Goal: Task Accomplishment & Management: Complete application form

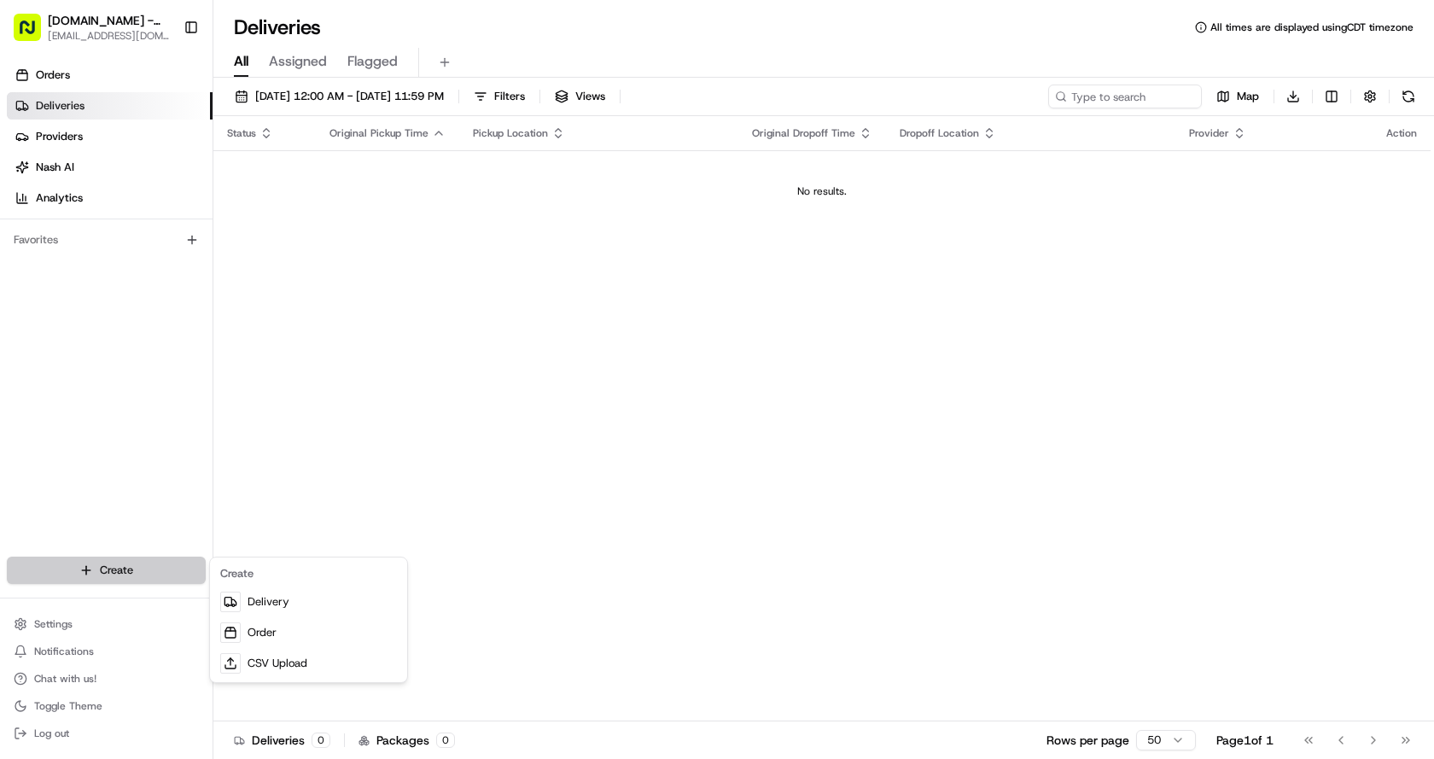
click at [152, 576] on html "[DOMAIN_NAME] - The Colony [EMAIL_ADDRESS][DOMAIN_NAME] Toggle Sidebar Orders D…" at bounding box center [717, 379] width 1434 height 759
click at [259, 602] on link "Delivery" at bounding box center [308, 601] width 190 height 31
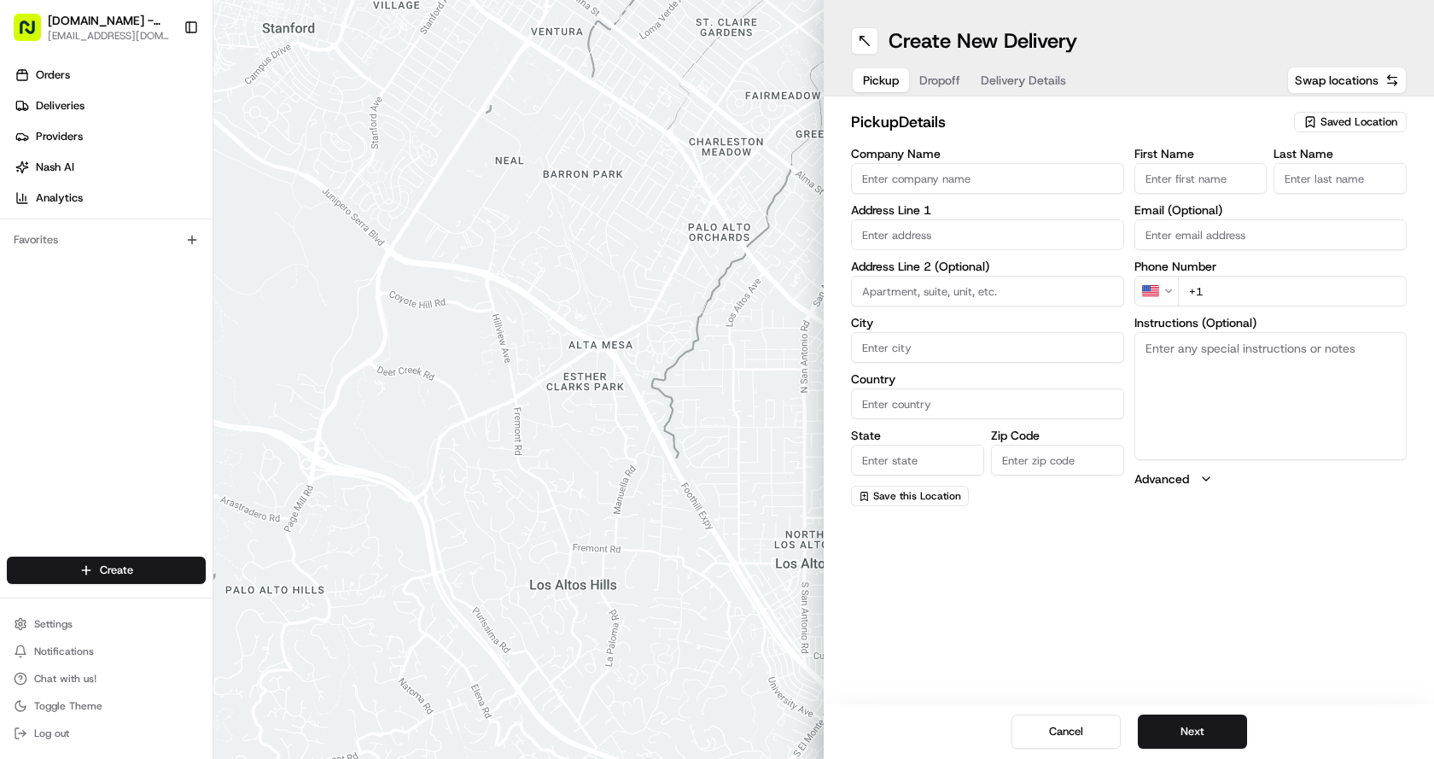
click at [968, 231] on input "text" at bounding box center [987, 234] width 273 height 31
type input "5"
type input "\"
click at [1353, 127] on span "Saved Location" at bounding box center [1358, 121] width 77 height 15
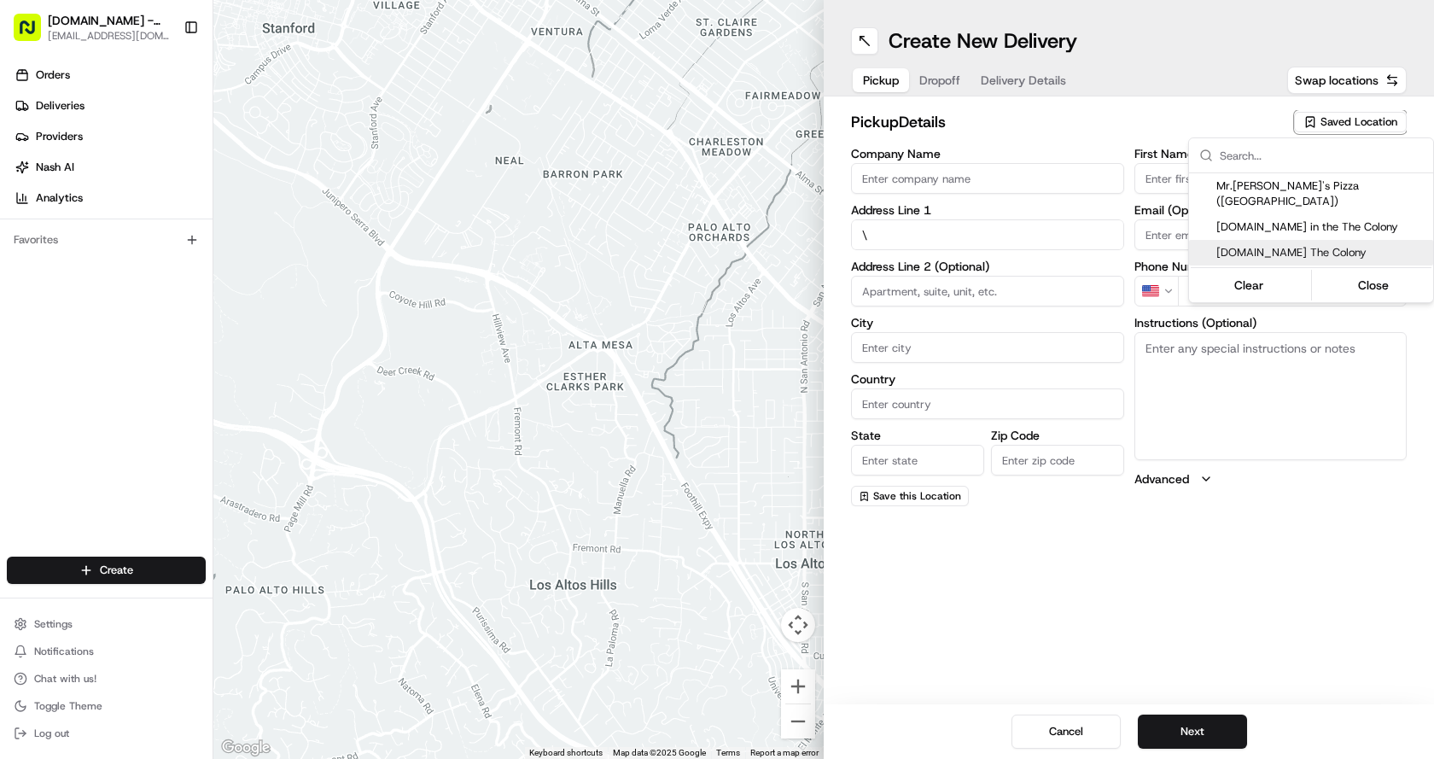
click at [1313, 245] on span "[DOMAIN_NAME] The Colony" at bounding box center [1321, 252] width 210 height 15
type input "[DOMAIN_NAME] The Colony"
type input "[STREET_ADDRESS]"
type input "#148"
type input "The Colony"
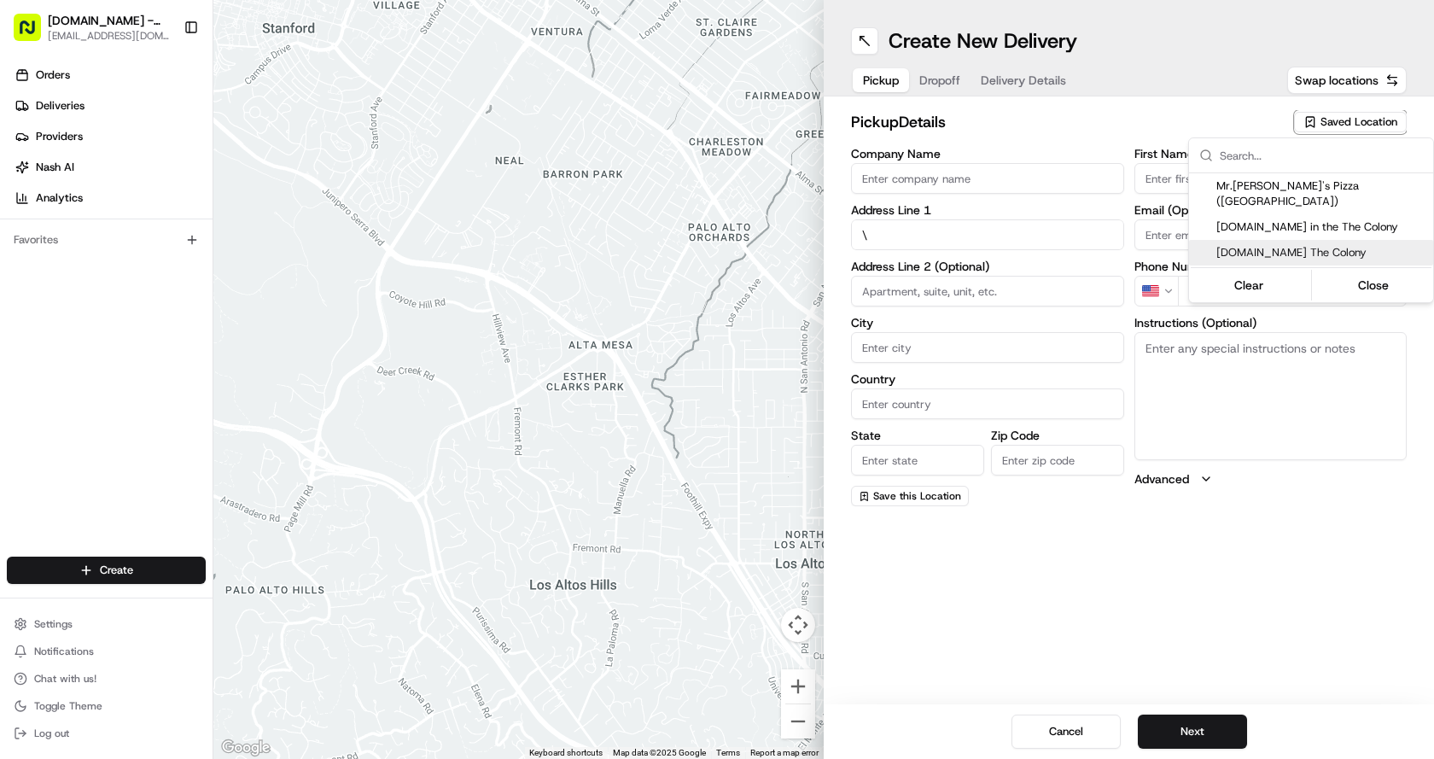
type input "US"
type input "[GEOGRAPHIC_DATA]"
type input "75056"
type input "Manager"
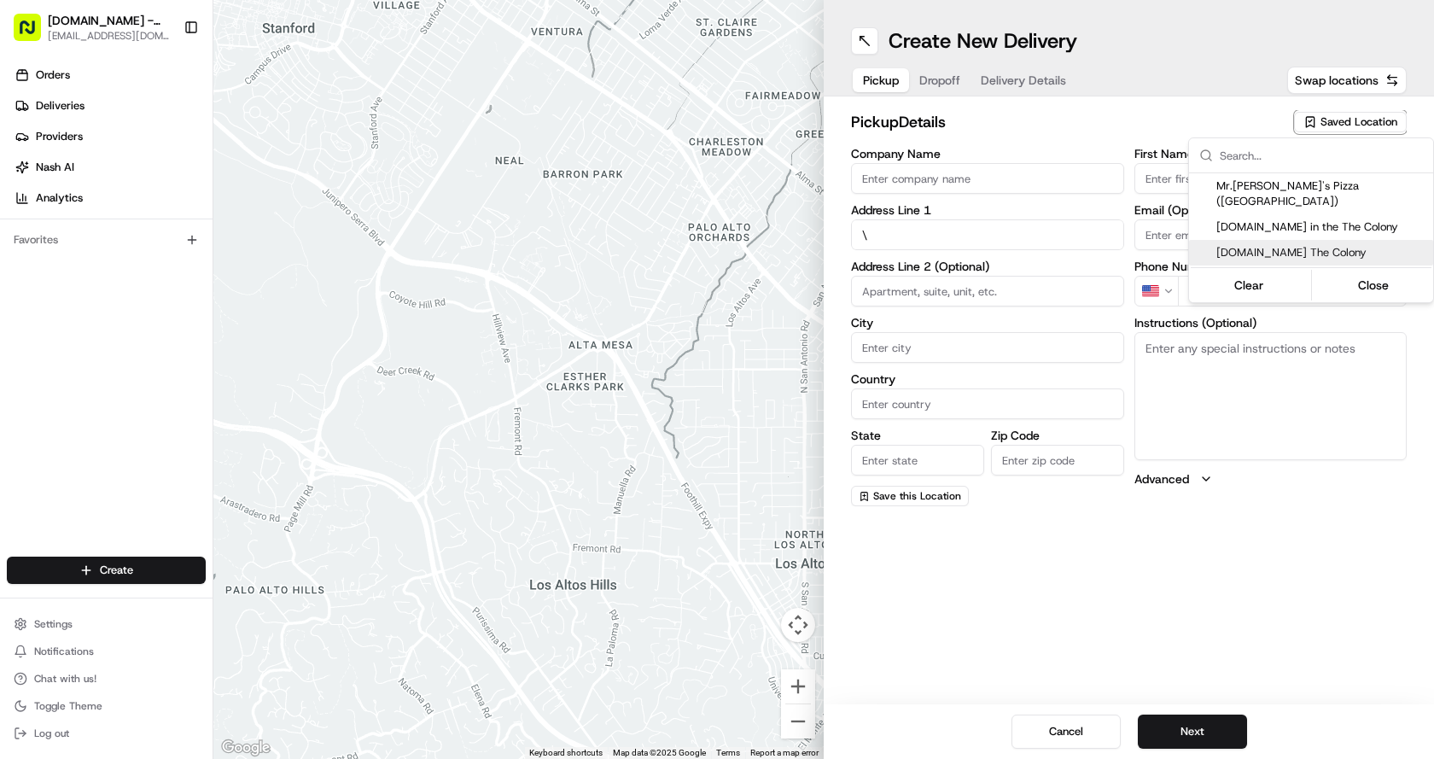
type input "[PHONE_NUMBER]"
type textarea "Please come to Suite# 148"
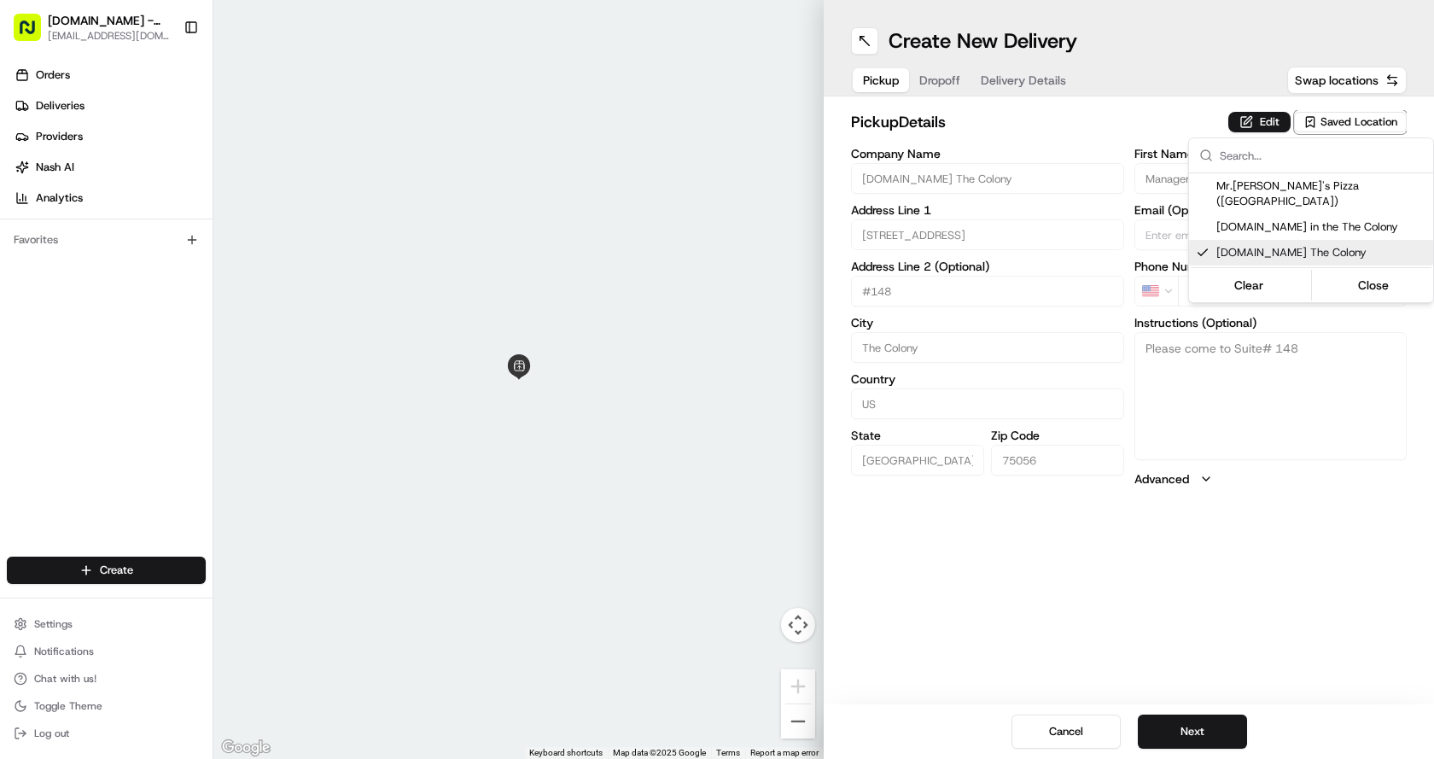
click at [1312, 610] on html "[DOMAIN_NAME] - The Colony [EMAIL_ADDRESS][DOMAIN_NAME] Toggle Sidebar Orders D…" at bounding box center [717, 379] width 1434 height 759
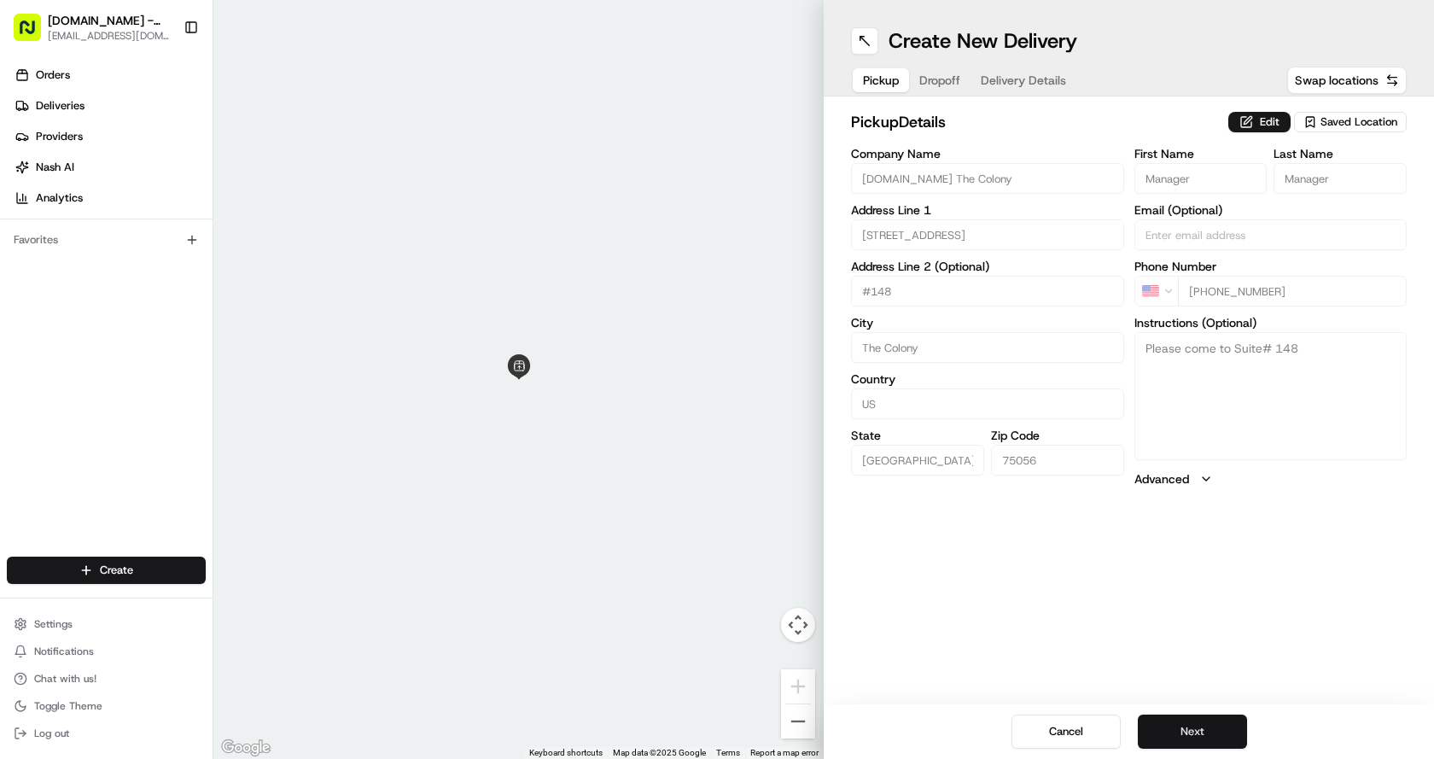
click at [1209, 727] on button "Next" at bounding box center [1192, 731] width 109 height 34
click at [998, 232] on input "text" at bounding box center [987, 234] width 273 height 31
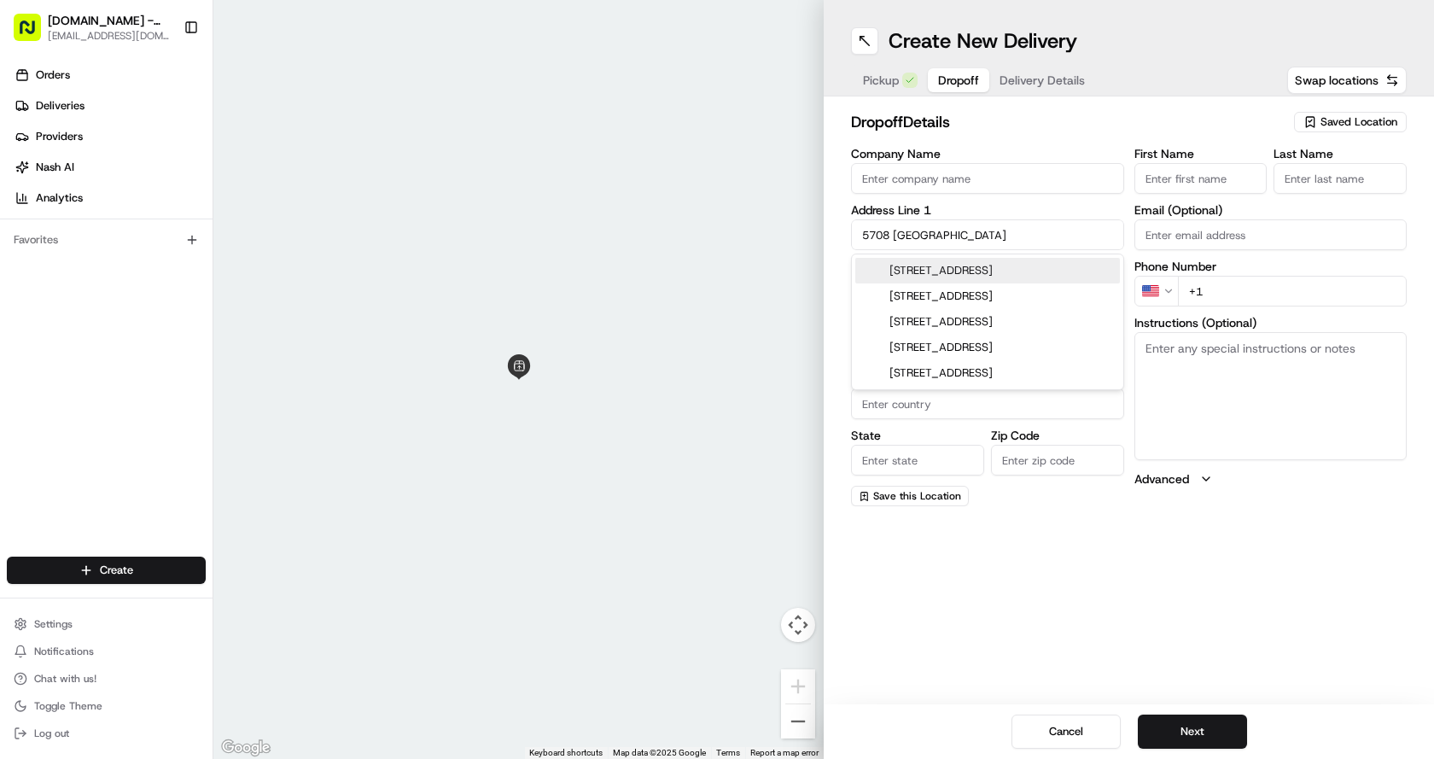
click at [1016, 271] on div "[STREET_ADDRESS]" at bounding box center [987, 271] width 265 height 26
type input "[STREET_ADDRESS]"
type input "The Colony"
type input "[GEOGRAPHIC_DATA]"
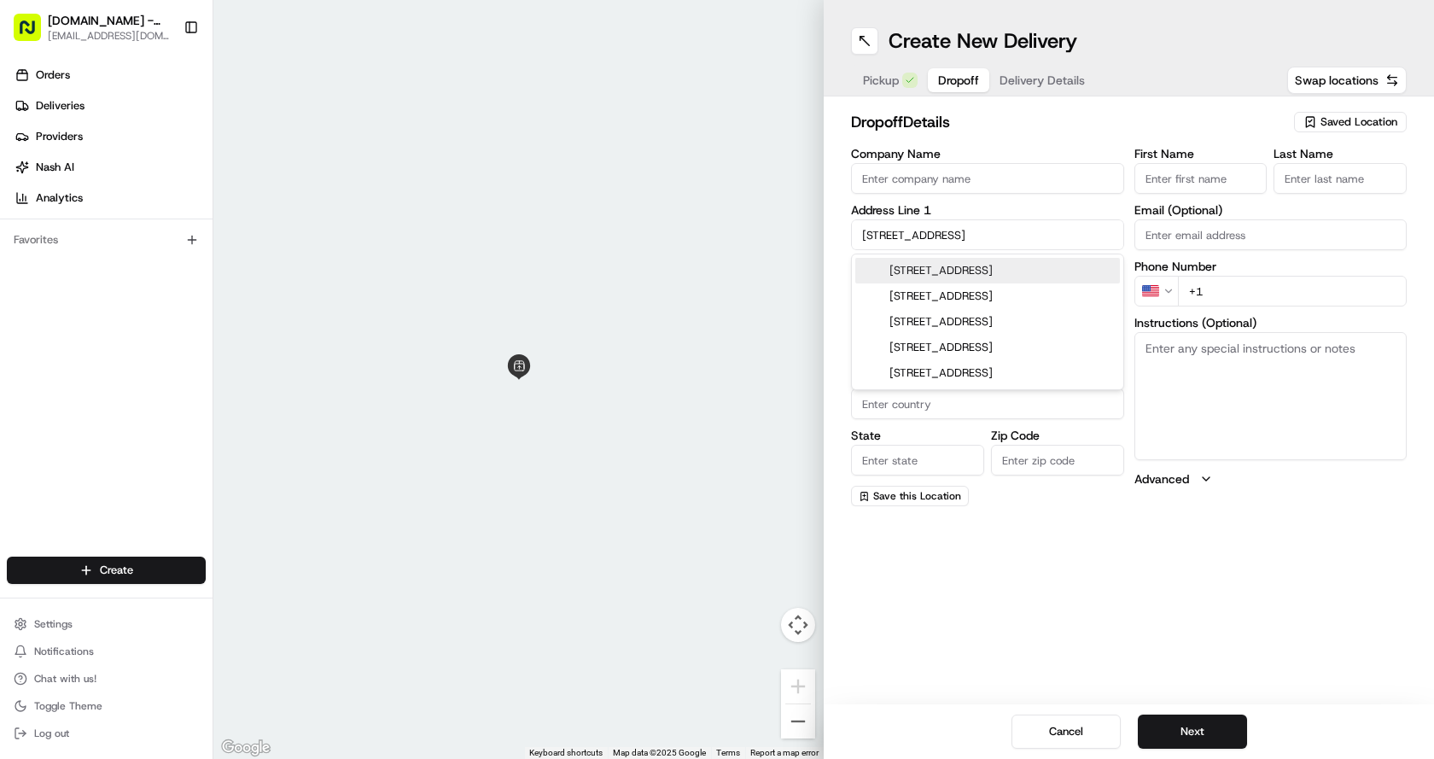
type input "75056"
type input "[STREET_ADDRESS]"
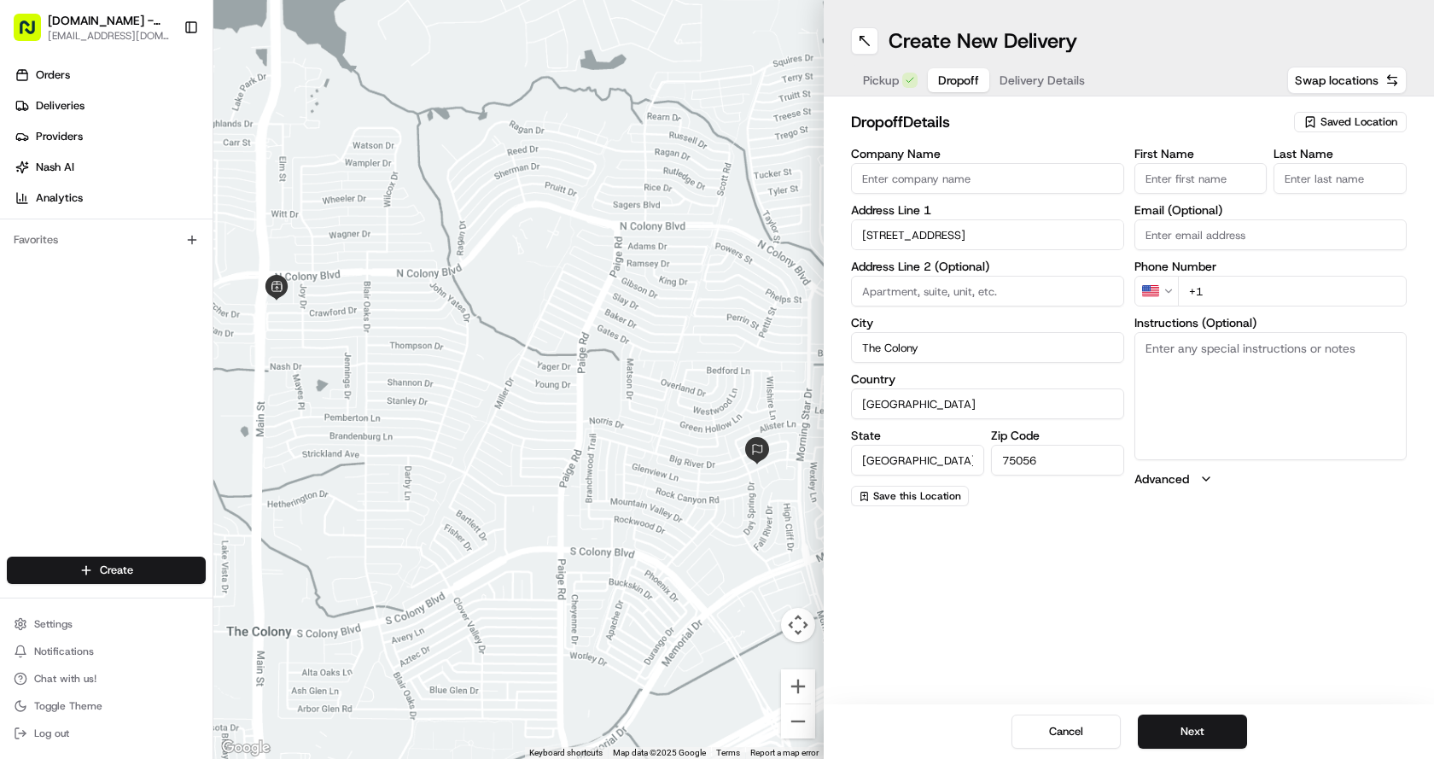
click at [1161, 181] on input "First Name" at bounding box center [1200, 178] width 133 height 31
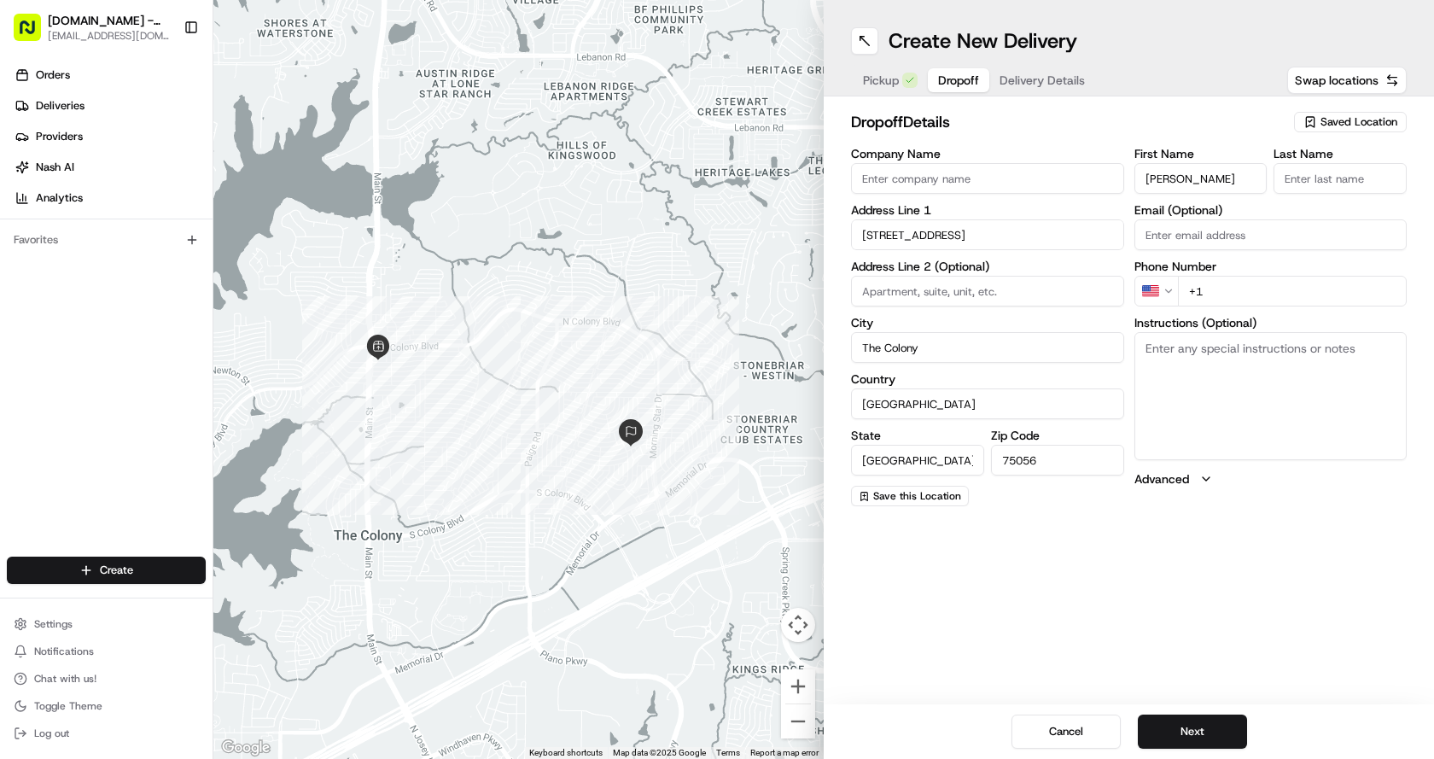
type input "[PERSON_NAME]"
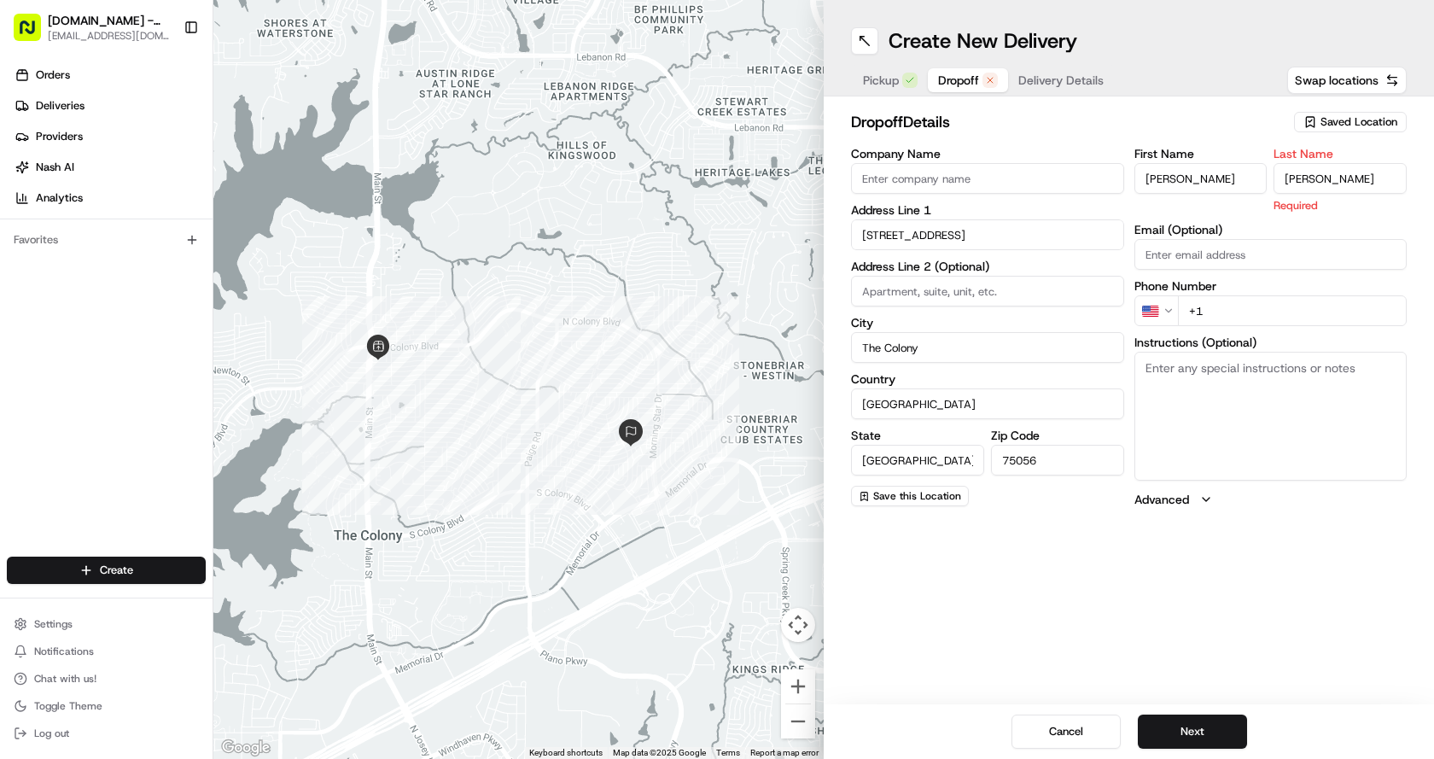
type input "[PERSON_NAME]"
click at [1230, 307] on div "First Name [PERSON_NAME] Last Name [PERSON_NAME] Required Email (Optional) Phon…" at bounding box center [1270, 328] width 273 height 360
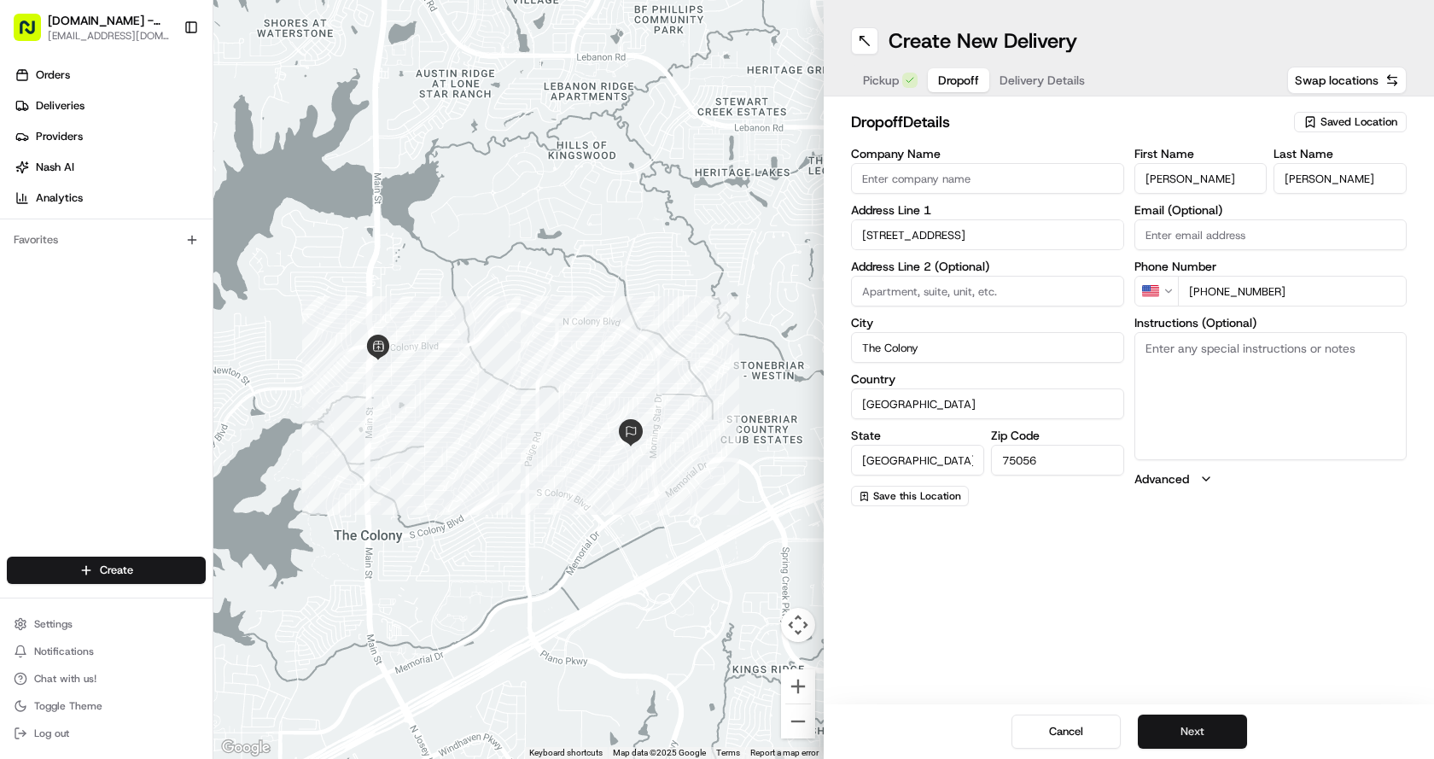
type input "[PHONE_NUMBER]"
click at [1198, 730] on button "Next" at bounding box center [1192, 731] width 109 height 34
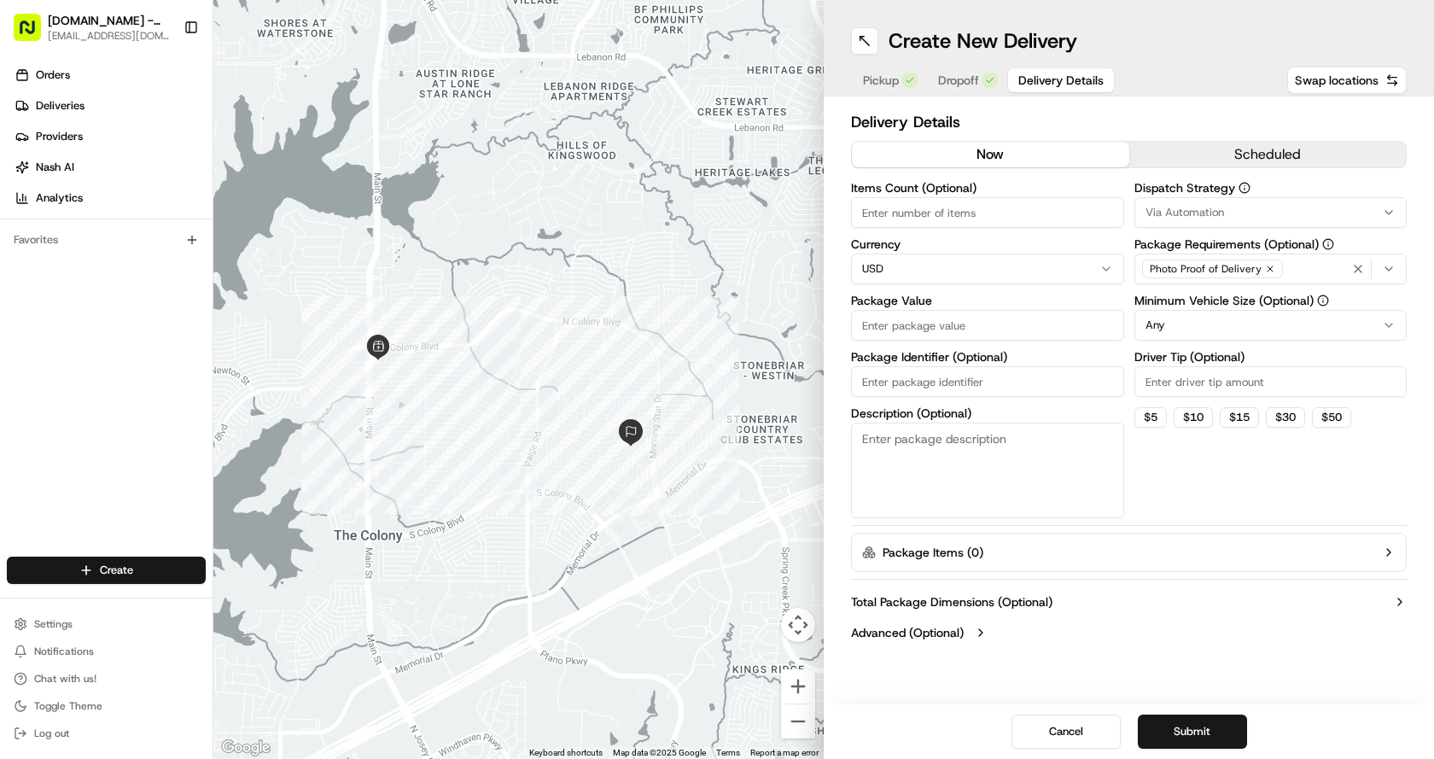
click at [926, 218] on input "Items Count (Optional)" at bounding box center [987, 212] width 273 height 31
type input "4"
click at [911, 335] on input "Package Value" at bounding box center [987, 325] width 273 height 31
type input "50.5"
type input "50.56"
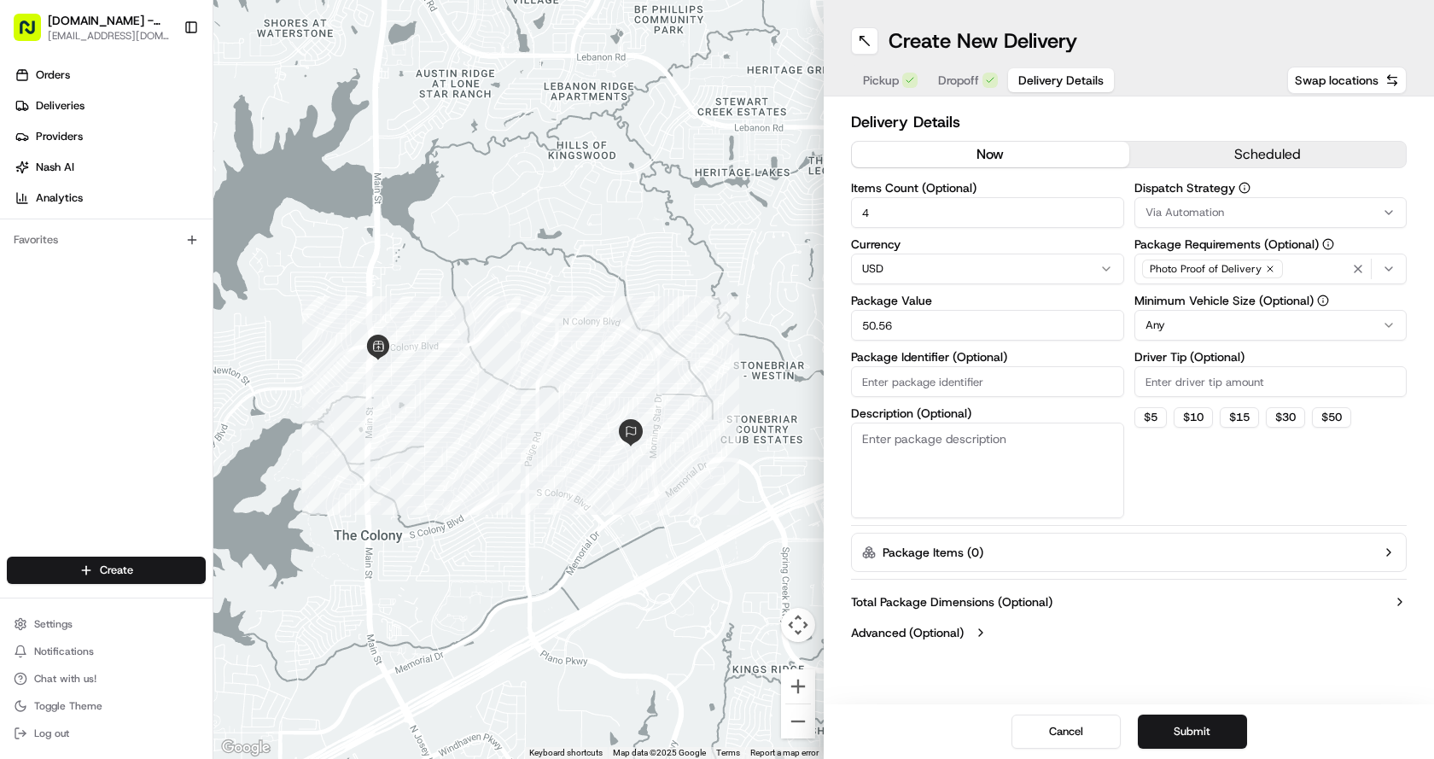
click at [1292, 511] on div "Dispatch Strategy Via Automation Package Requirements (Optional) Photo Proof of…" at bounding box center [1270, 350] width 273 height 336
click at [1390, 268] on icon "button" at bounding box center [1389, 269] width 14 height 14
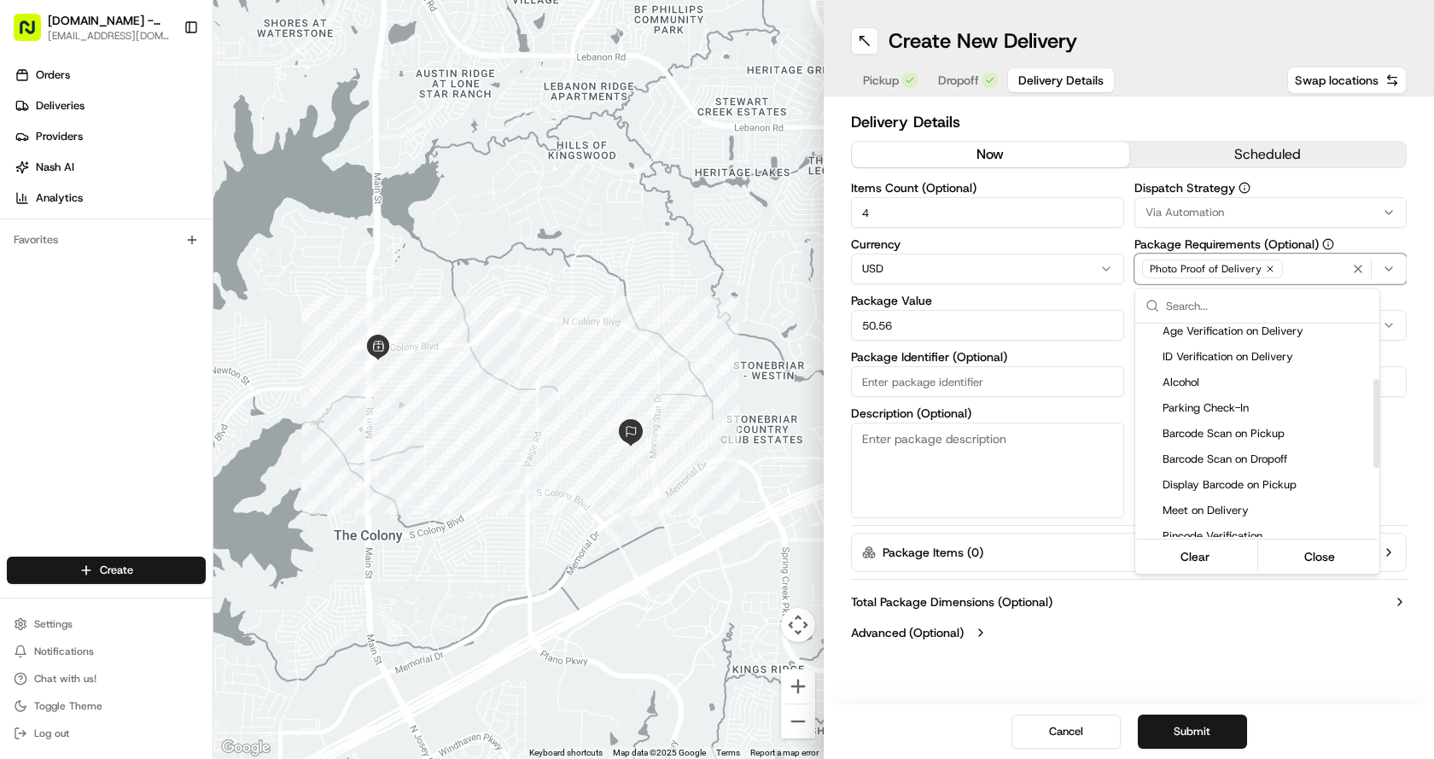
scroll to position [168, 0]
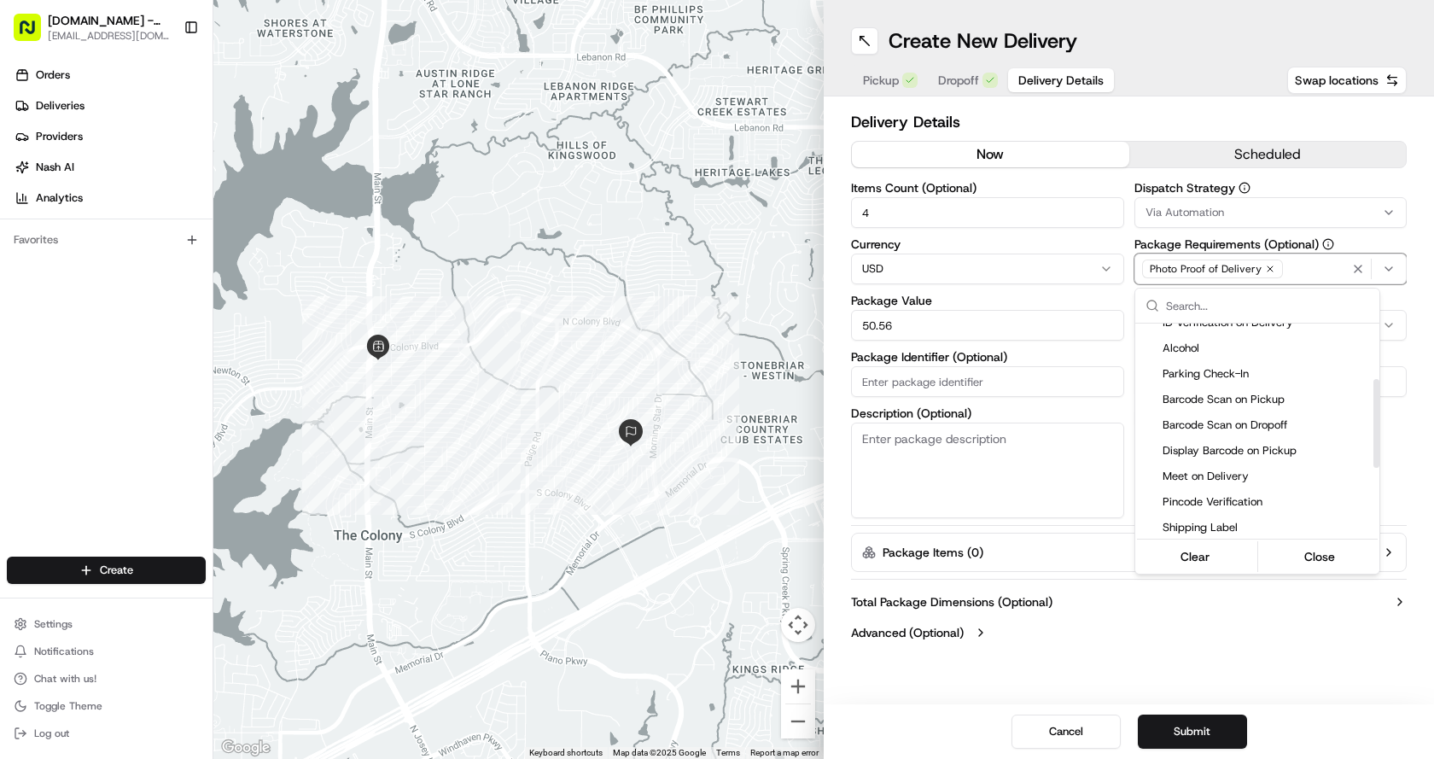
drag, startPoint x: 1376, startPoint y: 357, endPoint x: 1370, endPoint y: 428, distance: 71.1
click at [1373, 426] on div "Suggestions" at bounding box center [1376, 423] width 6 height 89
click at [1257, 481] on span "Meet on Delivery" at bounding box center [1267, 475] width 210 height 15
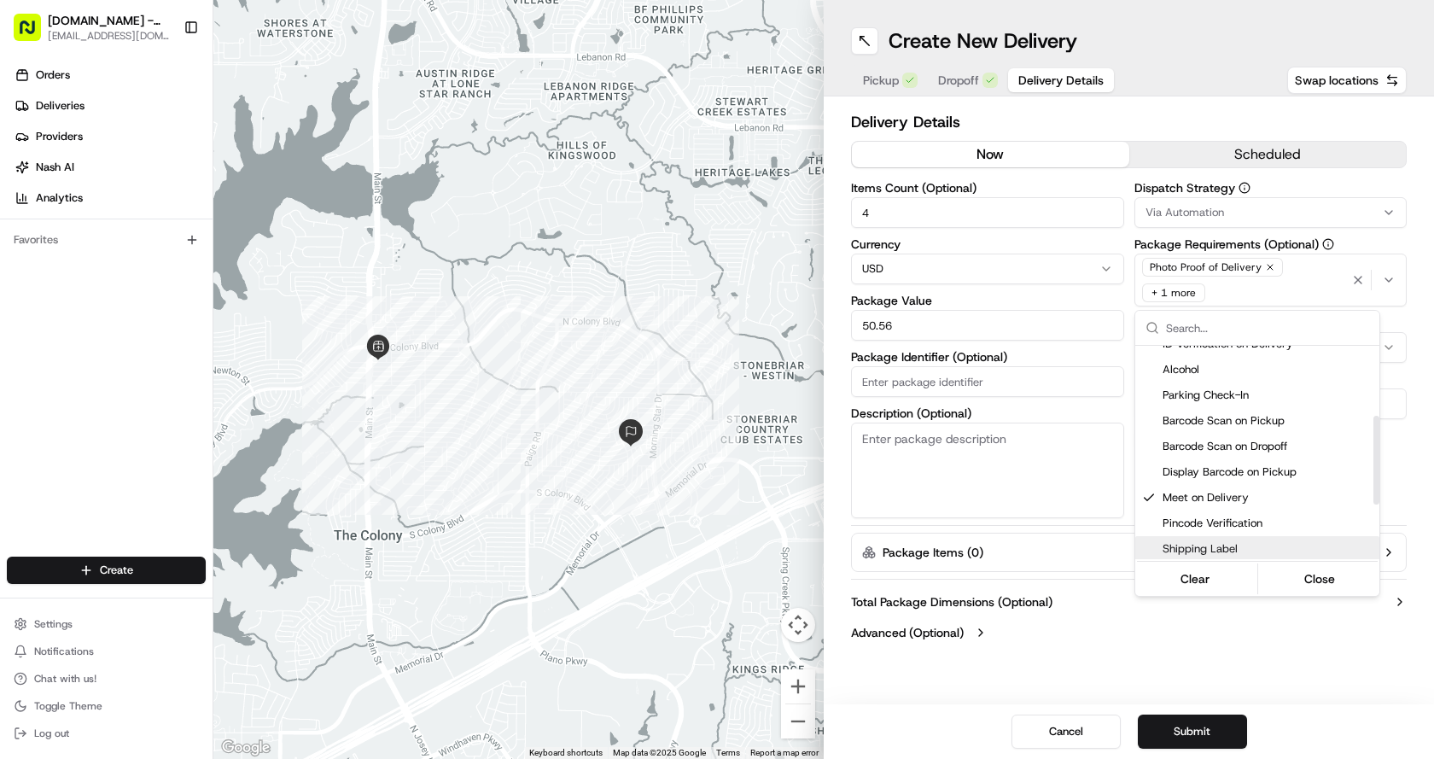
click at [1223, 614] on html "[DOMAIN_NAME] - The Colony [EMAIL_ADDRESS][DOMAIN_NAME] Toggle Sidebar Orders D…" at bounding box center [717, 379] width 1434 height 759
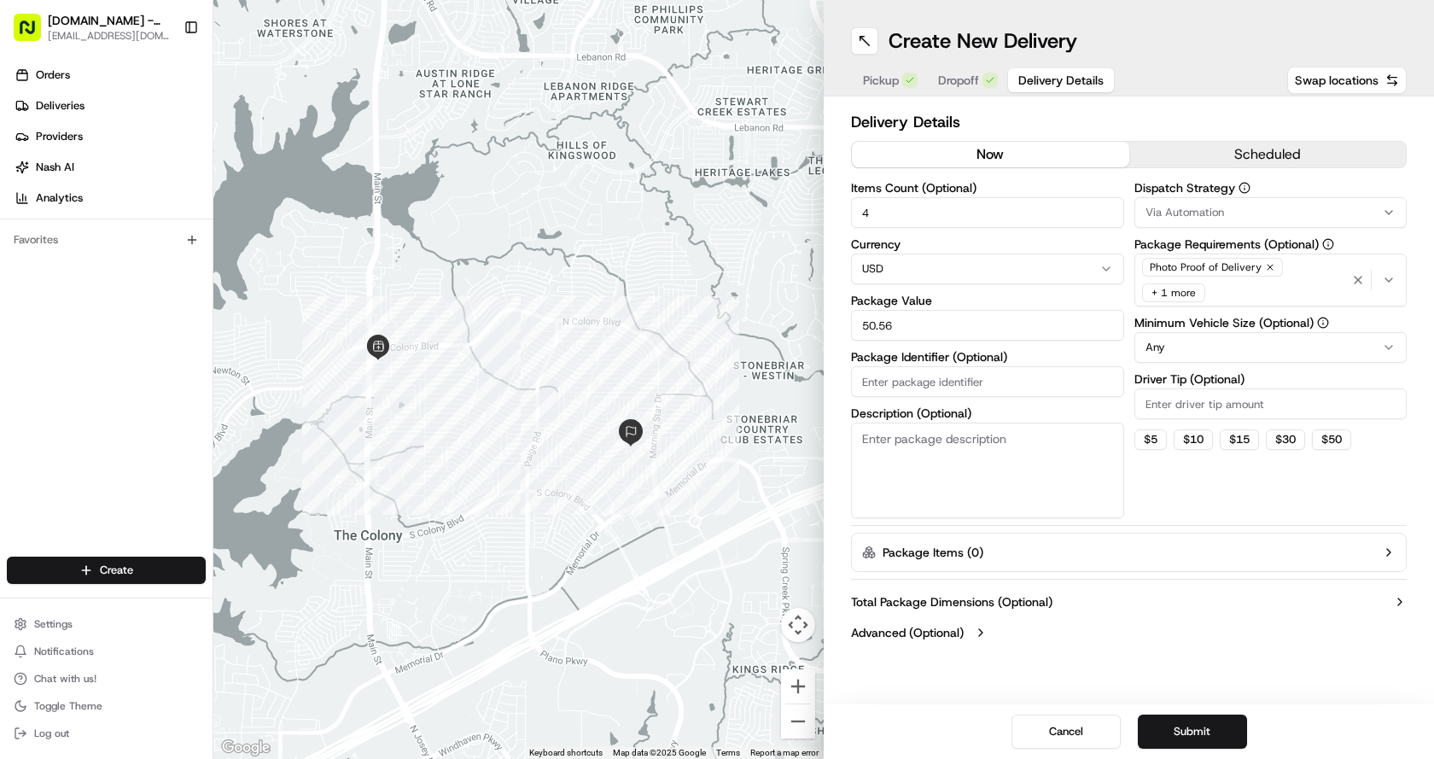
click at [1209, 401] on input "Driver Tip (Optional)" at bounding box center [1270, 403] width 273 height 31
type input "4"
click at [1211, 728] on button "Submit" at bounding box center [1192, 731] width 109 height 34
